Goal: Navigation & Orientation: Understand site structure

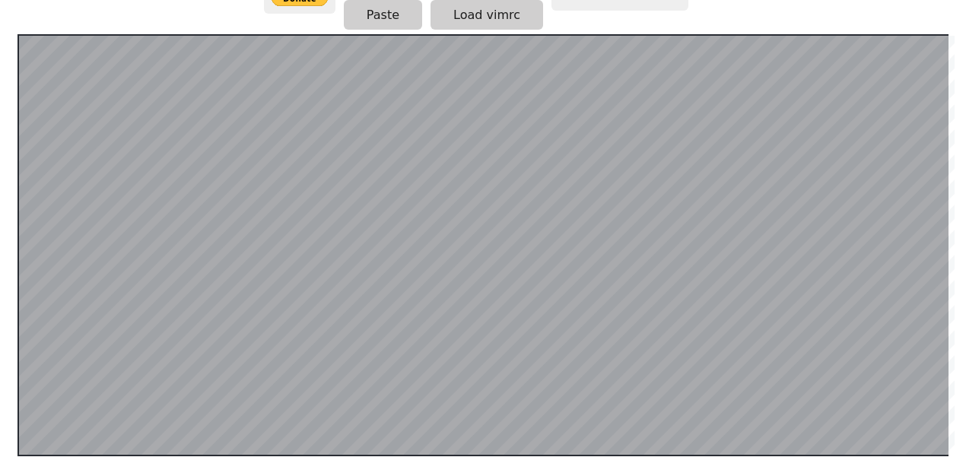
scroll to position [294, 0]
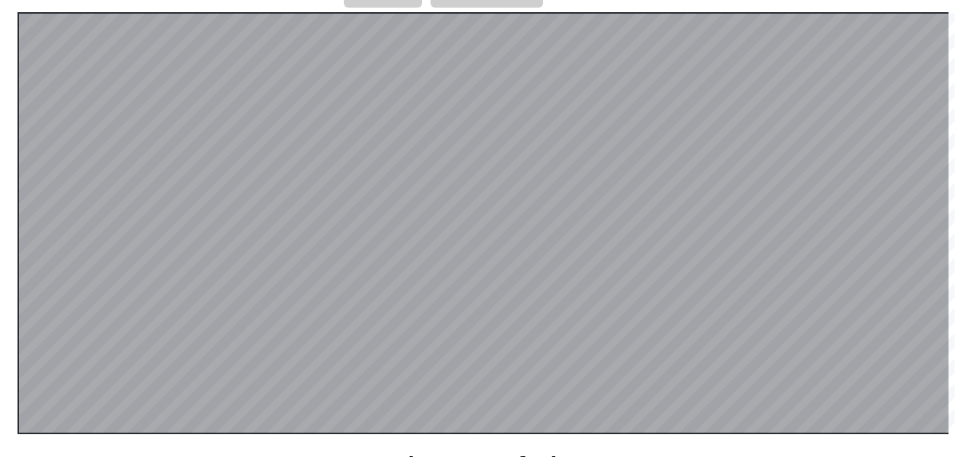
scroll to position [318, 0]
